Goal: Task Accomplishment & Management: Use online tool/utility

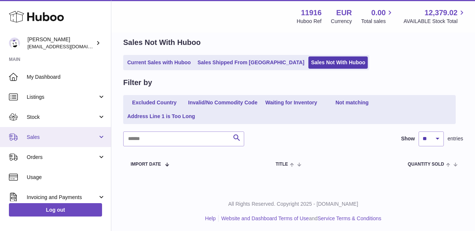
click at [32, 138] on span "Sales" at bounding box center [62, 136] width 71 height 7
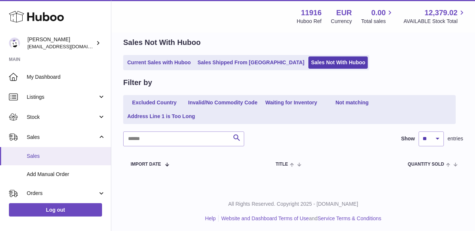
click at [33, 161] on link "Sales" at bounding box center [55, 156] width 111 height 18
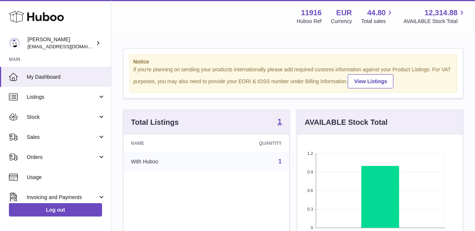
scroll to position [116, 165]
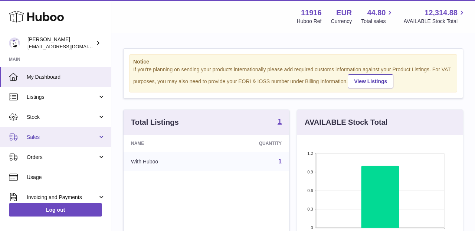
click at [88, 133] on span "Sales" at bounding box center [62, 136] width 71 height 7
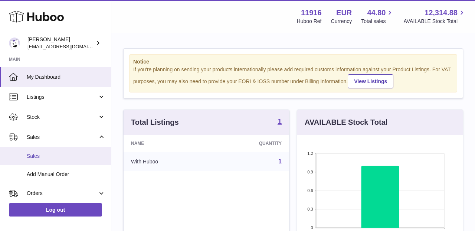
click at [81, 152] on span "Sales" at bounding box center [66, 155] width 79 height 7
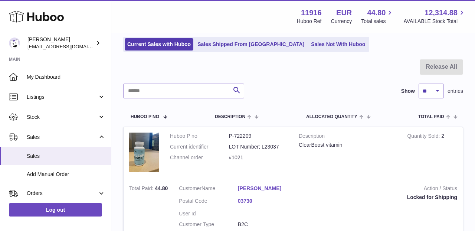
scroll to position [48, 0]
click at [308, 43] on link "Sales Not With Huboo" at bounding box center [337, 44] width 59 height 12
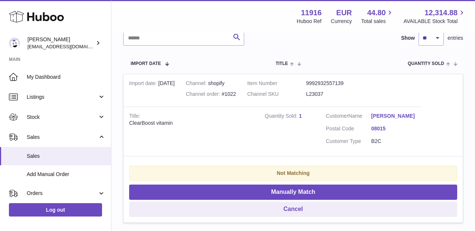
scroll to position [131, 0]
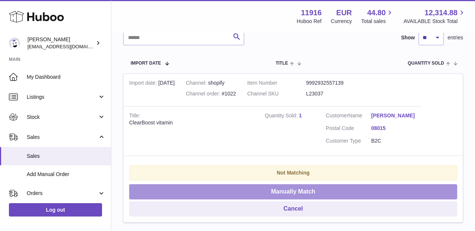
click at [295, 185] on button "Manually Match" at bounding box center [293, 191] width 328 height 15
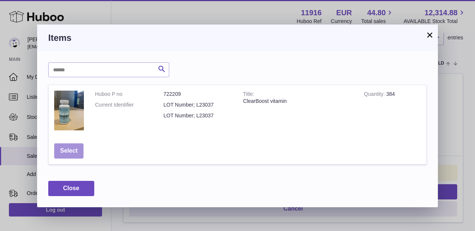
click at [82, 152] on button "Select" at bounding box center [68, 150] width 29 height 15
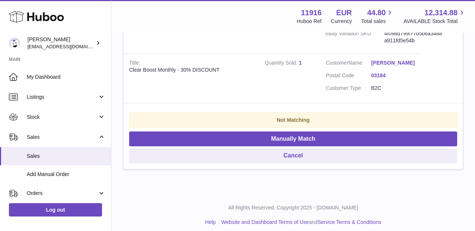
scroll to position [194, 0]
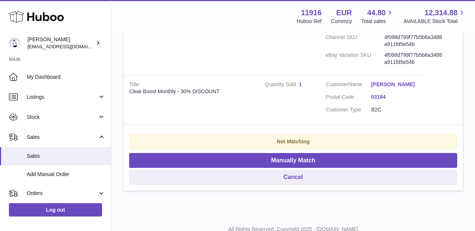
click at [303, 82] on td "Quantity Sold 1" at bounding box center [289, 99] width 61 height 49
click at [300, 81] on link "1" at bounding box center [299, 84] width 3 height 6
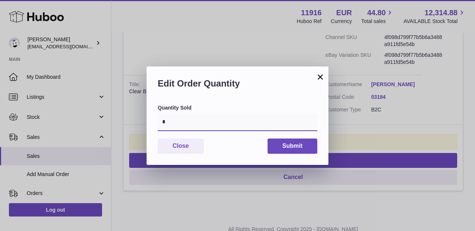
click at [174, 125] on input "*" at bounding box center [237, 122] width 159 height 18
type input "*"
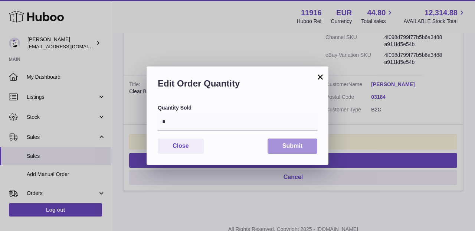
click at [274, 145] on button "Submit" at bounding box center [292, 145] width 50 height 15
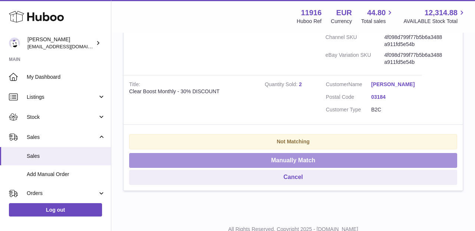
click at [271, 154] on button "Manually Match" at bounding box center [293, 160] width 328 height 15
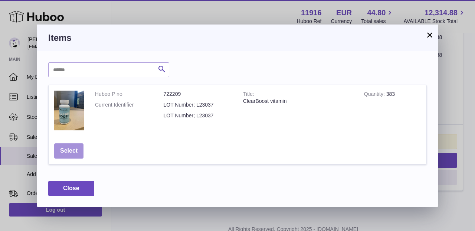
click at [66, 145] on button "Select" at bounding box center [68, 150] width 29 height 15
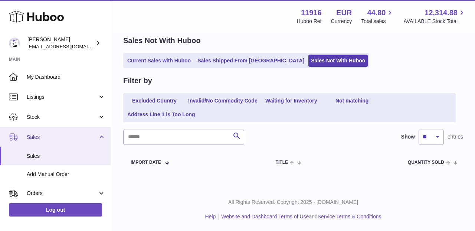
scroll to position [30, 0]
